Goal: Find specific page/section: Find specific page/section

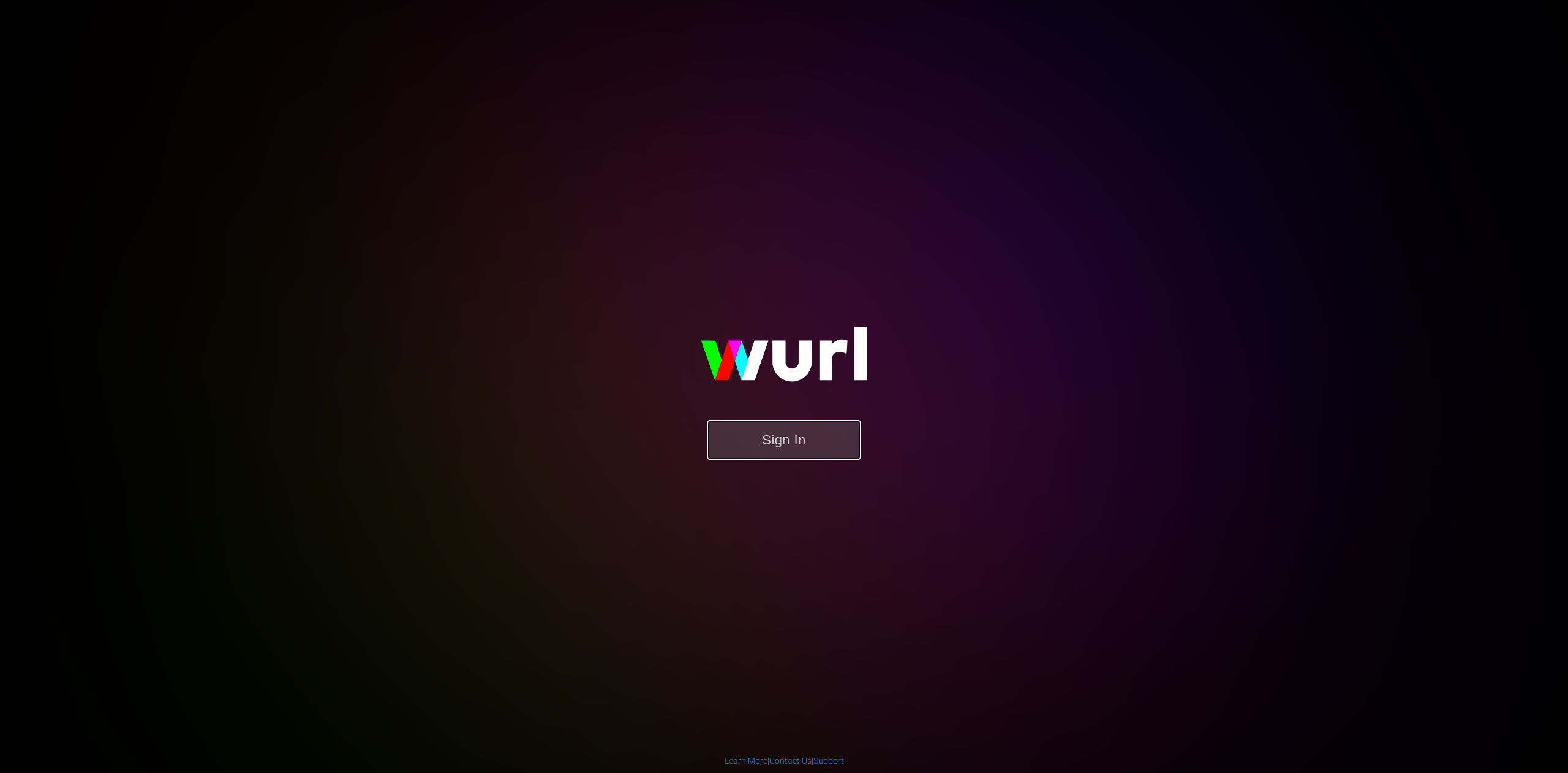
click at [810, 445] on button "Sign In" at bounding box center [784, 440] width 153 height 40
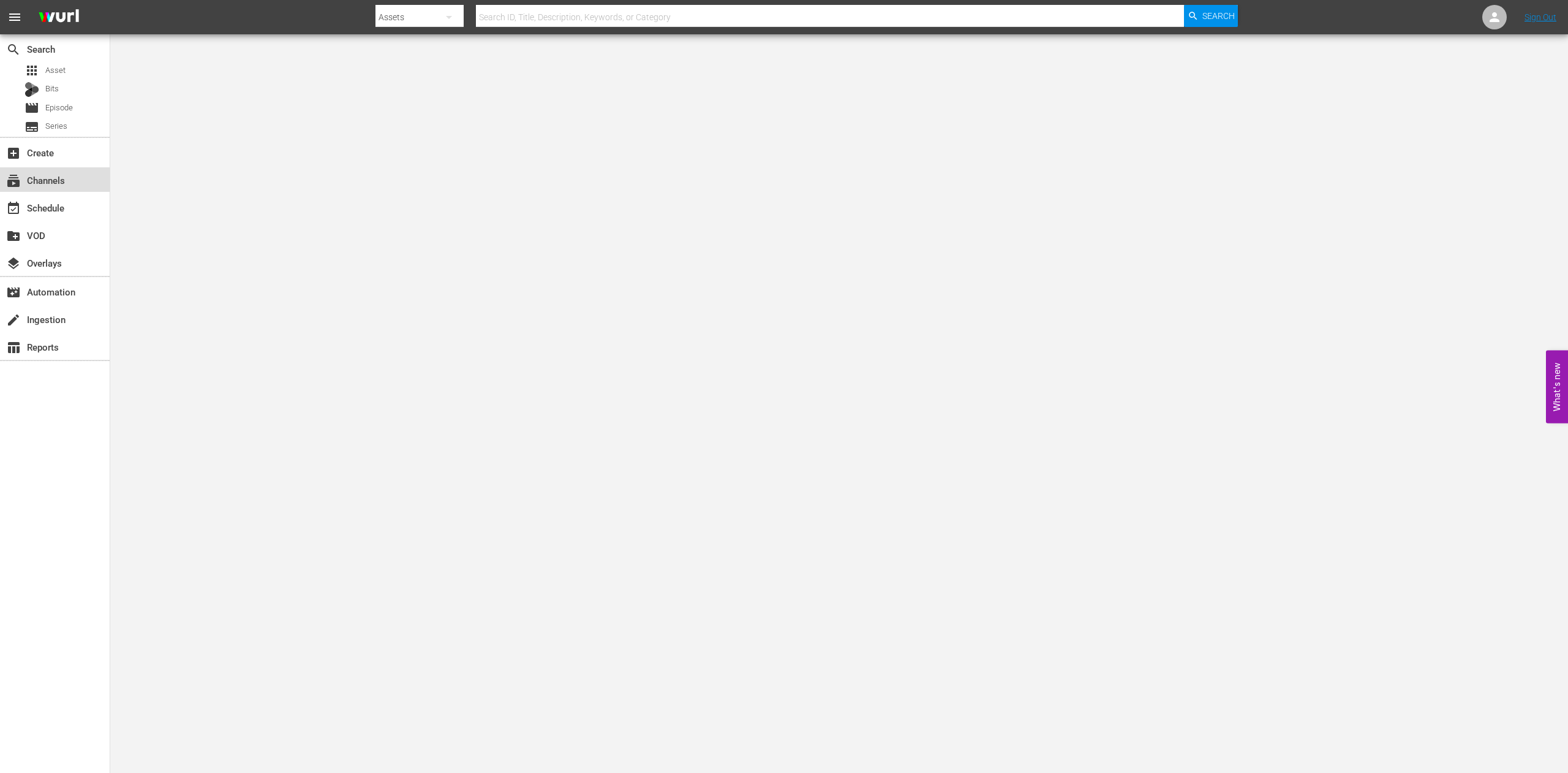
click at [40, 176] on div "subscriptions Channels" at bounding box center [34, 178] width 69 height 11
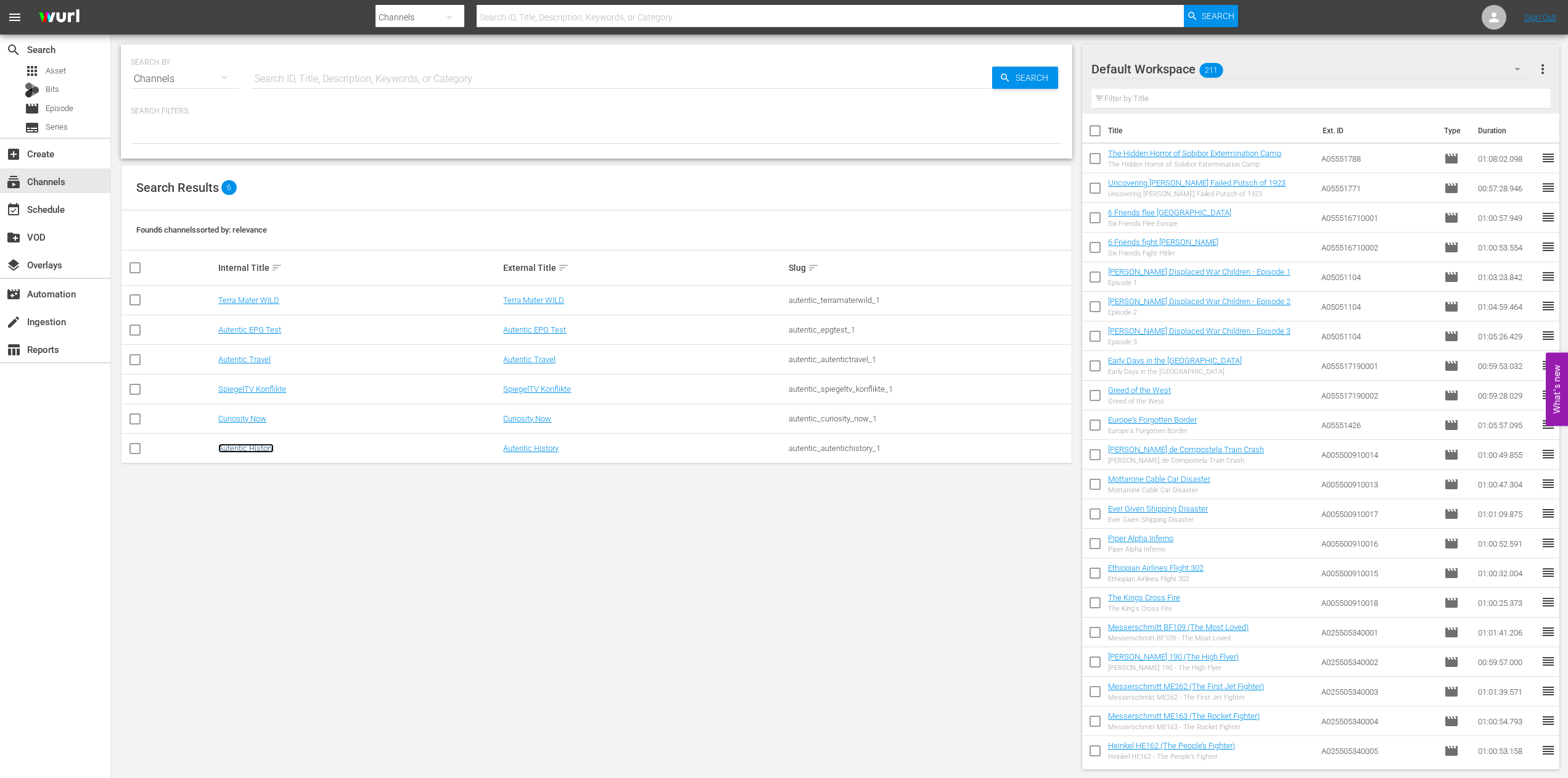
click at [233, 446] on link "Autentic History" at bounding box center [246, 448] width 55 height 9
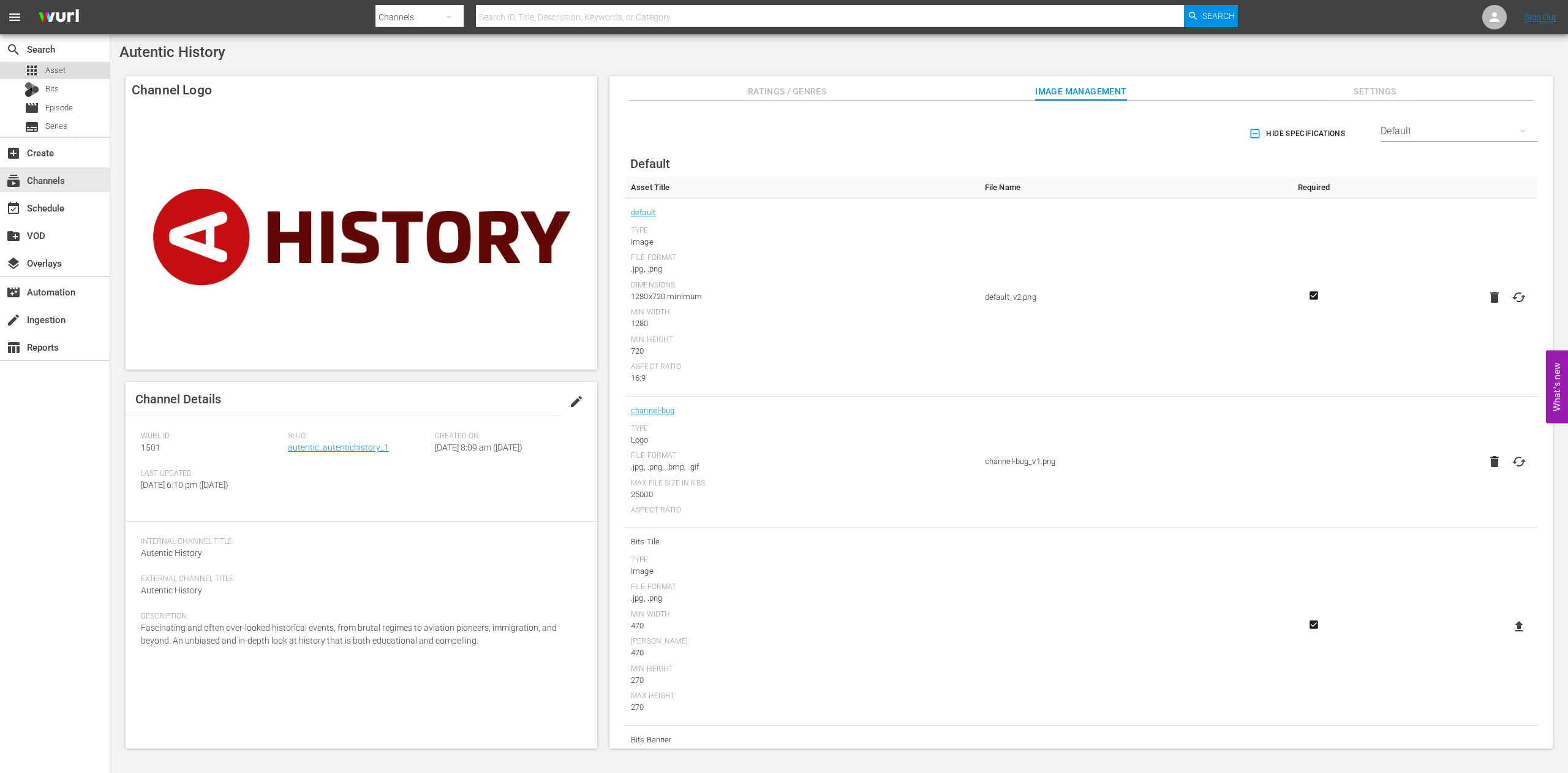
click at [47, 70] on span "Asset" at bounding box center [55, 70] width 20 height 12
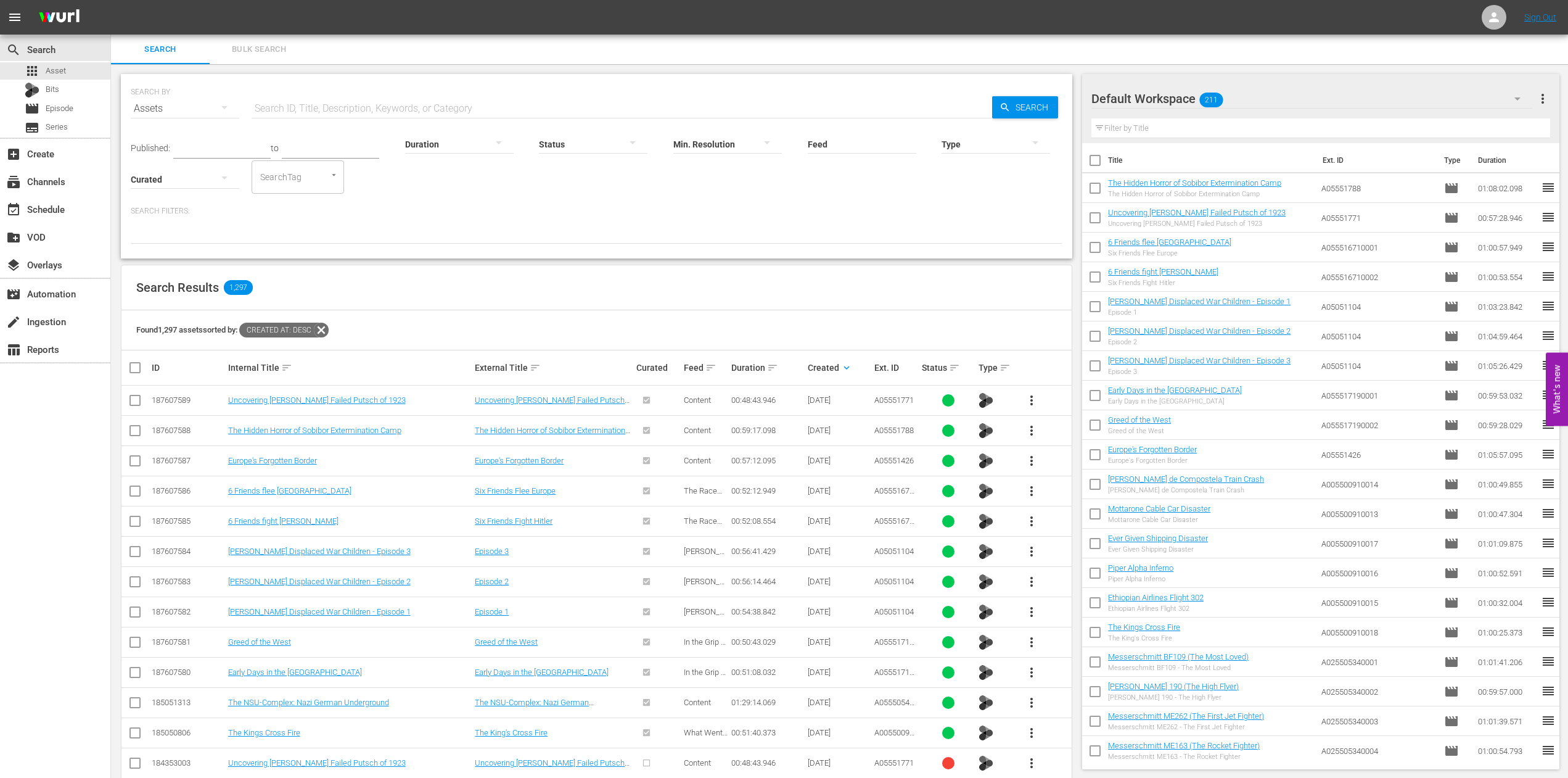
click at [302, 105] on input "text" at bounding box center [621, 108] width 740 height 30
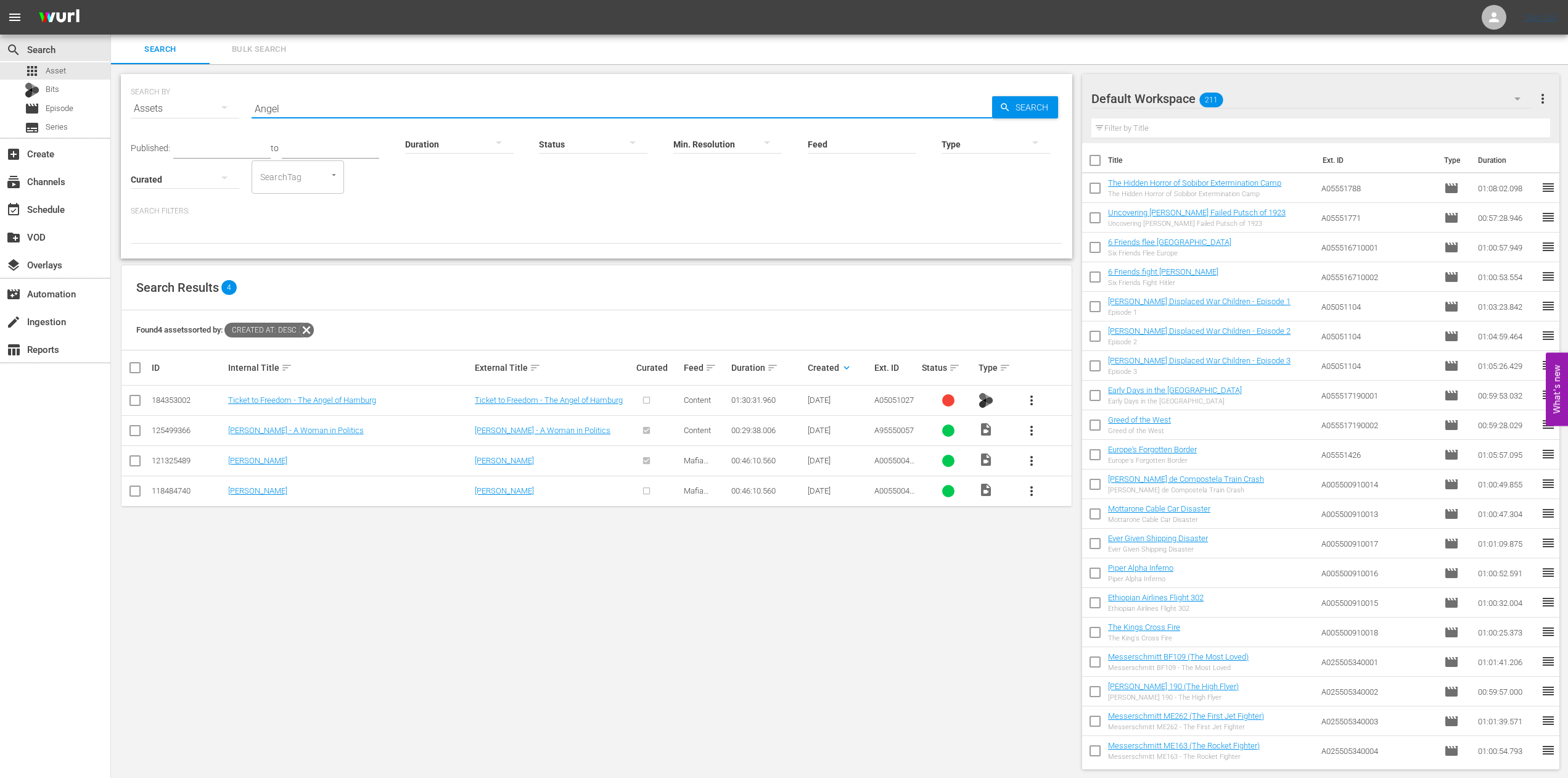
type input "Angel"
click at [1531, 15] on link "Sign Out" at bounding box center [1540, 17] width 32 height 10
